Goal: Check status: Check status

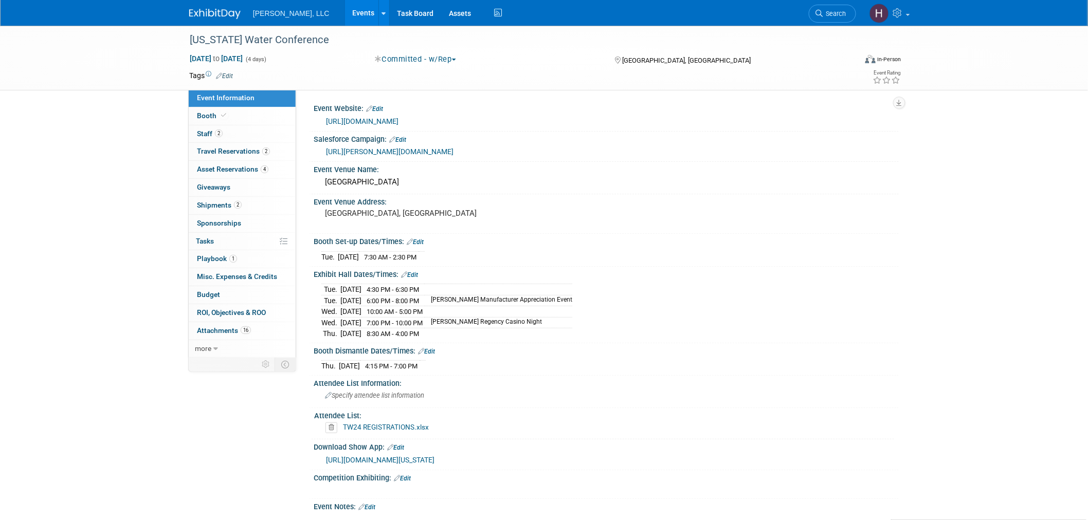
click at [345, 12] on link "Events" at bounding box center [364, 13] width 38 height 26
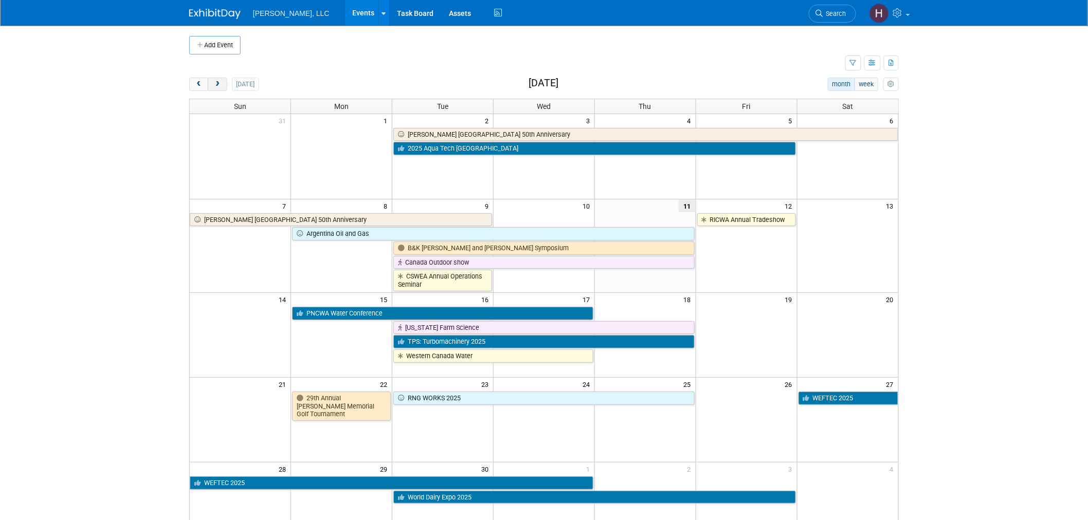
click at [209, 88] on button "next" at bounding box center [217, 84] width 19 height 13
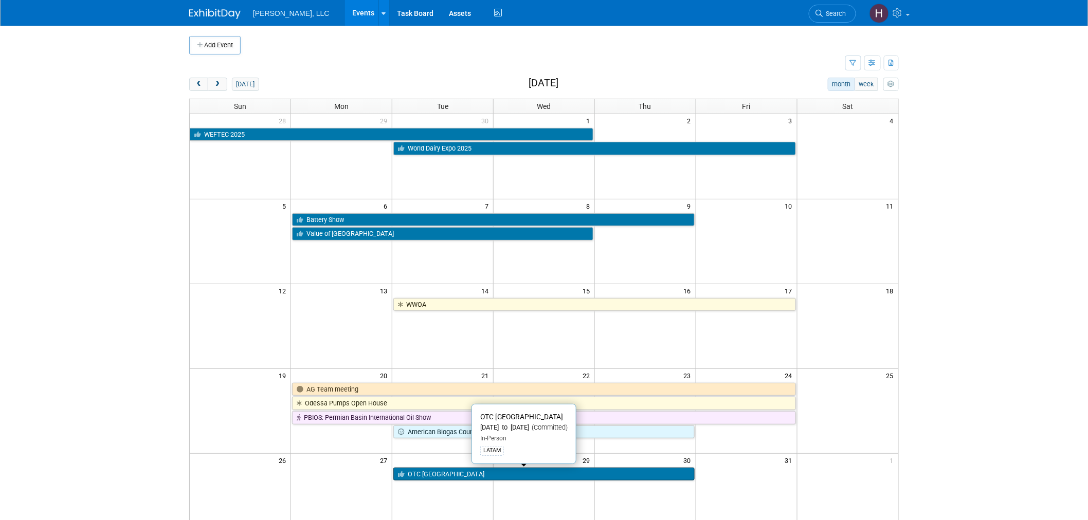
click at [468, 473] on link "OTC [GEOGRAPHIC_DATA]" at bounding box center [543, 474] width 301 height 13
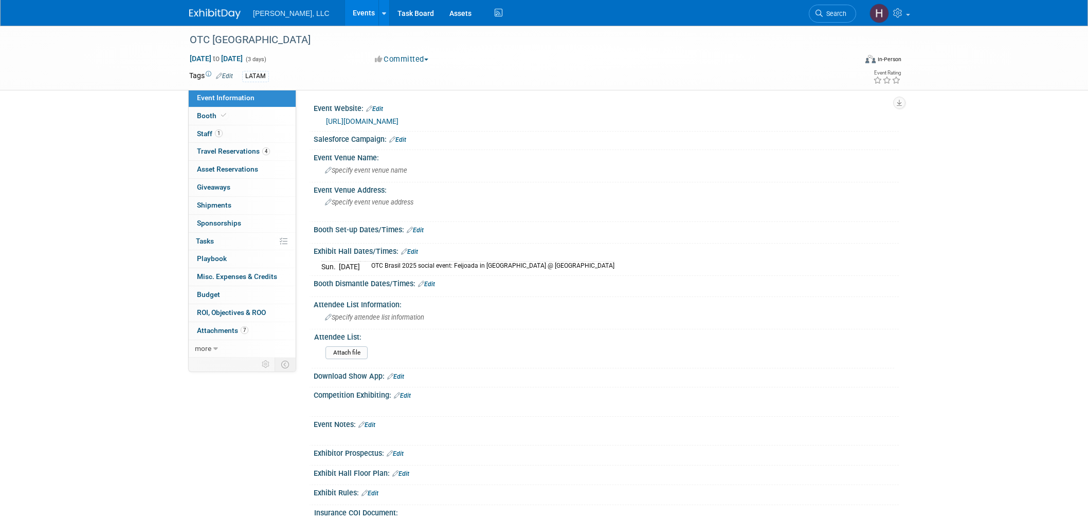
select select "Industrial"
click at [225, 151] on span "Travel Reservations 4" at bounding box center [233, 151] width 73 height 8
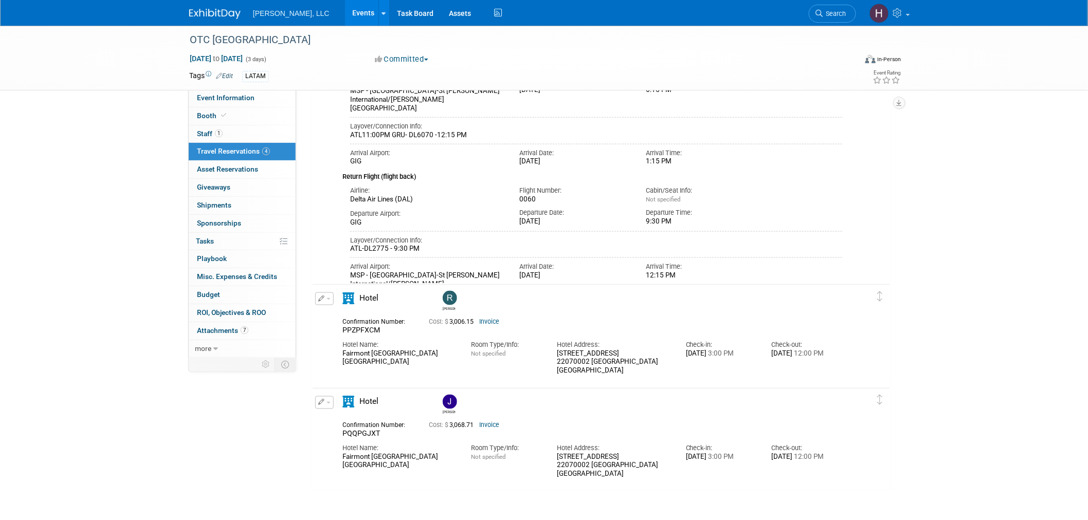
scroll to position [514, 0]
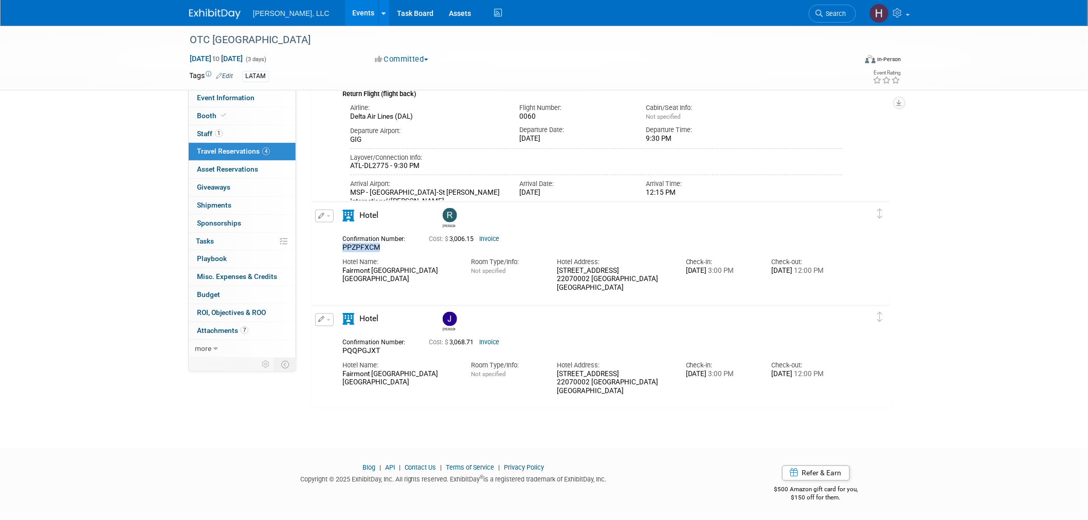
drag, startPoint x: 386, startPoint y: 244, endPoint x: 341, endPoint y: 243, distance: 44.7
click at [341, 243] on div "Confirmation Number: PPZPFXCM" at bounding box center [378, 242] width 86 height 20
copy span "PPZPFXCM"
drag, startPoint x: 379, startPoint y: 354, endPoint x: 338, endPoint y: 355, distance: 40.6
click at [342, 355] on div "Confirmation Number: PQQPGJXT Cost: $ 3,068.71 Invoice Hotel Name: Room Type/In…" at bounding box center [592, 366] width 500 height 62
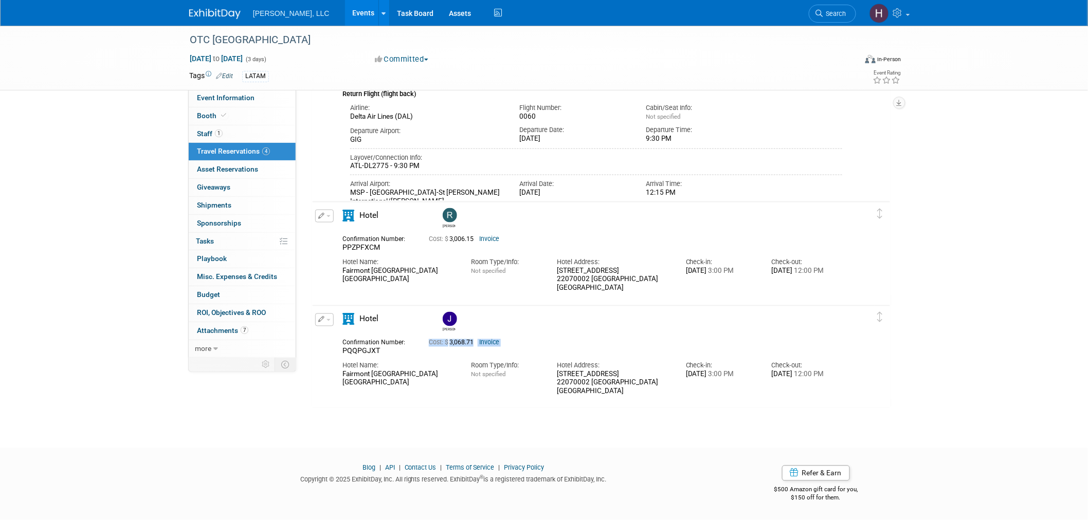
copy div "Cost: $ 3,068.71 Invoice"
click at [391, 347] on div "PQQPGJXT" at bounding box center [377, 351] width 71 height 9
drag, startPoint x: 379, startPoint y: 352, endPoint x: 340, endPoint y: 352, distance: 39.1
click at [340, 352] on div "Confirmation Number: PQQPGJXT" at bounding box center [378, 346] width 86 height 20
copy span "PQQPGJXT"
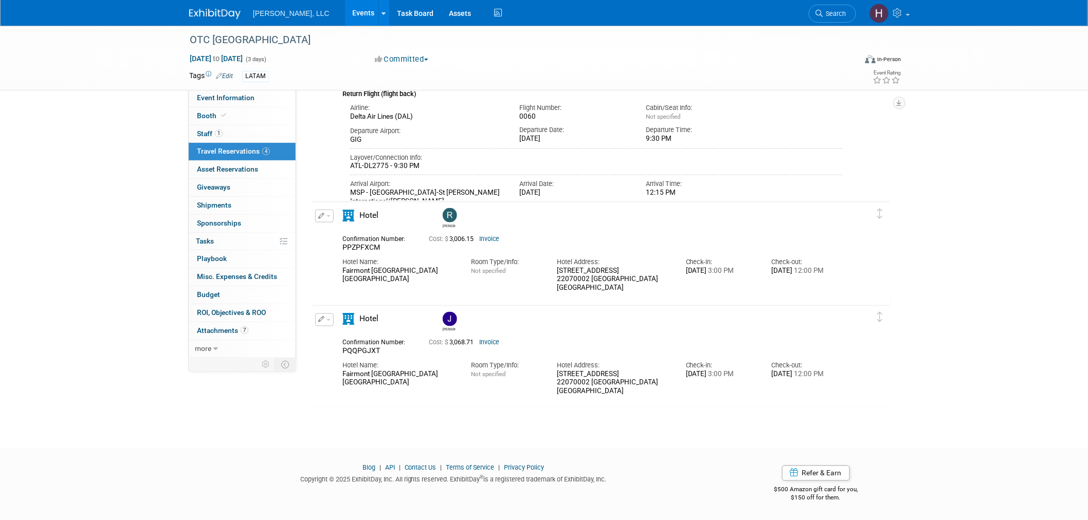
click at [492, 240] on link "Invoice" at bounding box center [489, 238] width 20 height 7
